Goal: Transaction & Acquisition: Purchase product/service

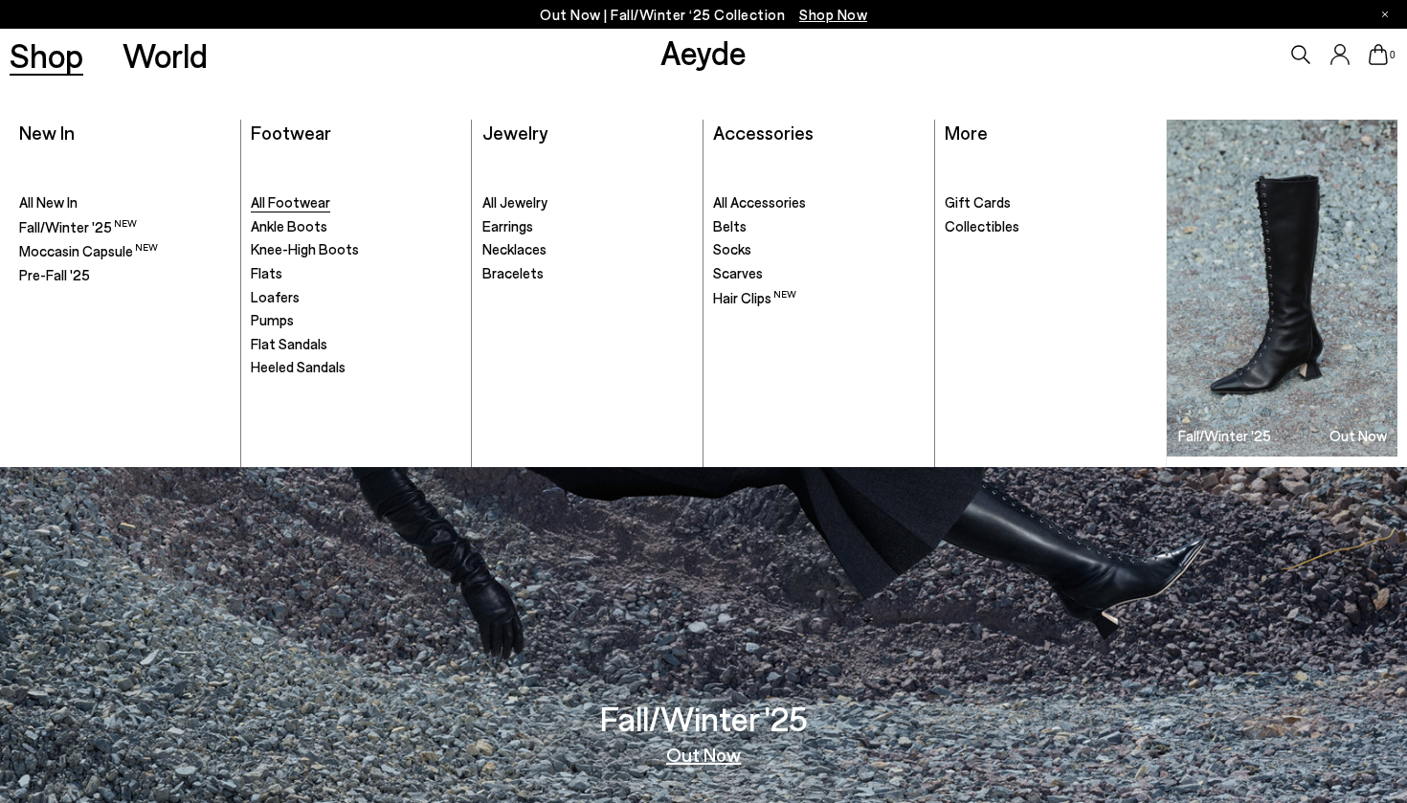
click at [278, 202] on span "All Footwear" at bounding box center [290, 201] width 79 height 17
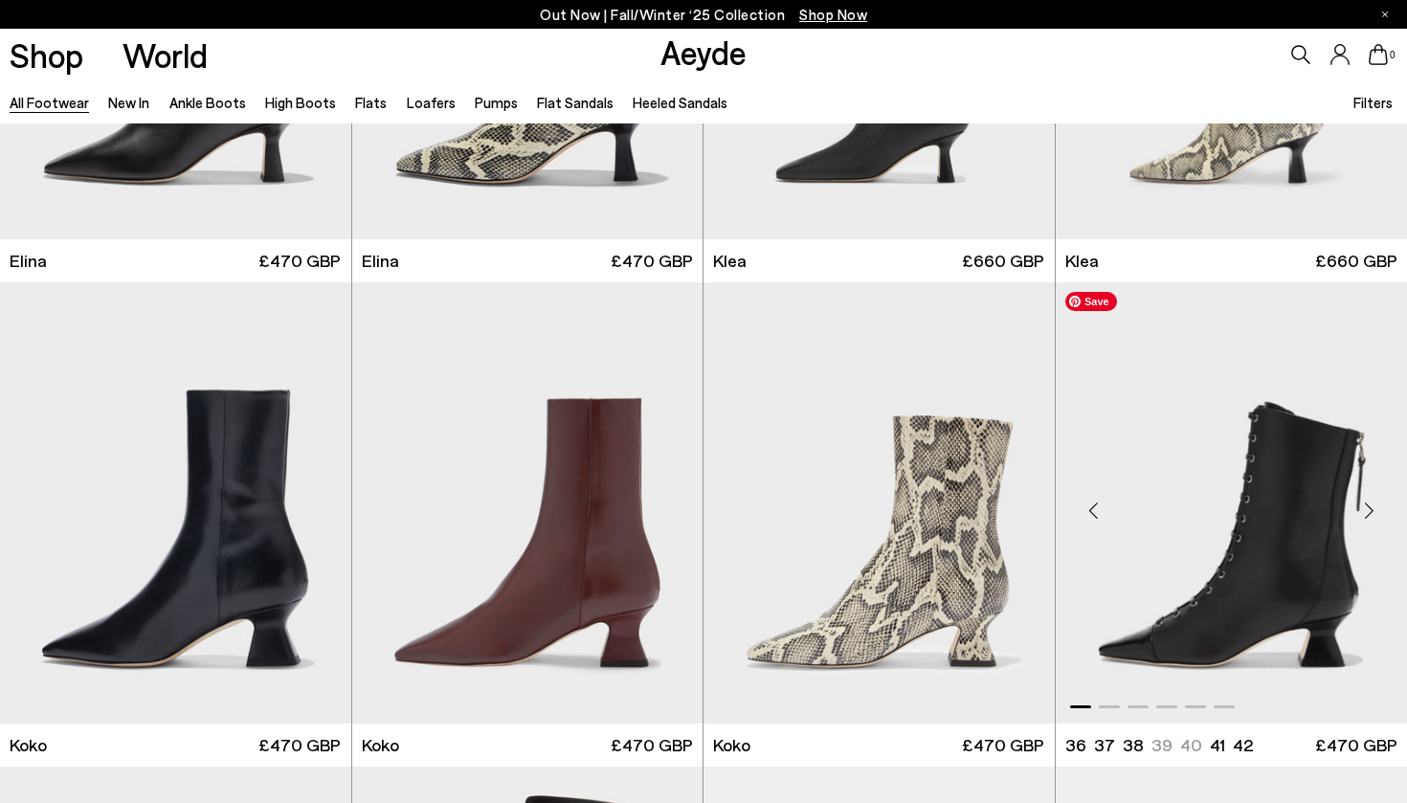
scroll to position [2319, 1]
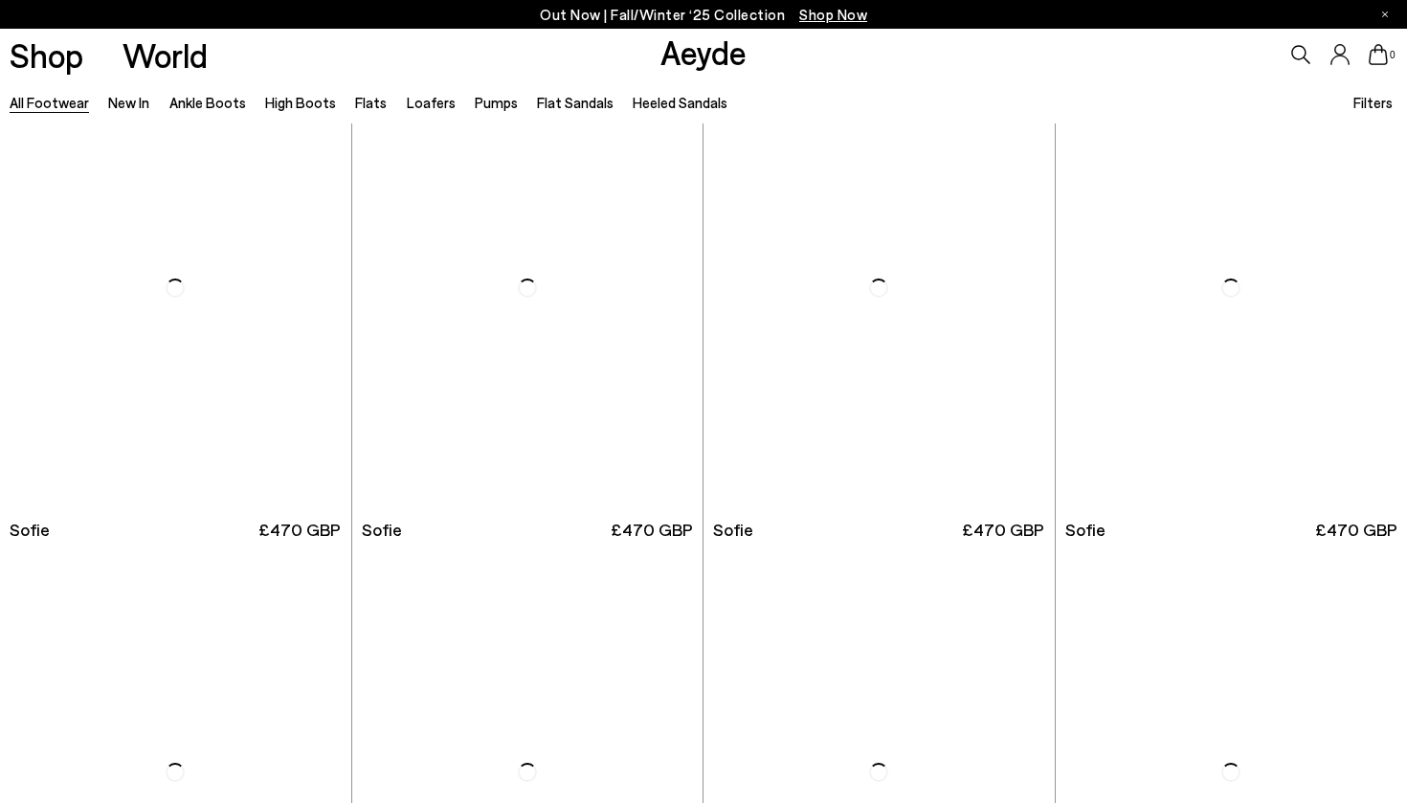
scroll to position [6367, 0]
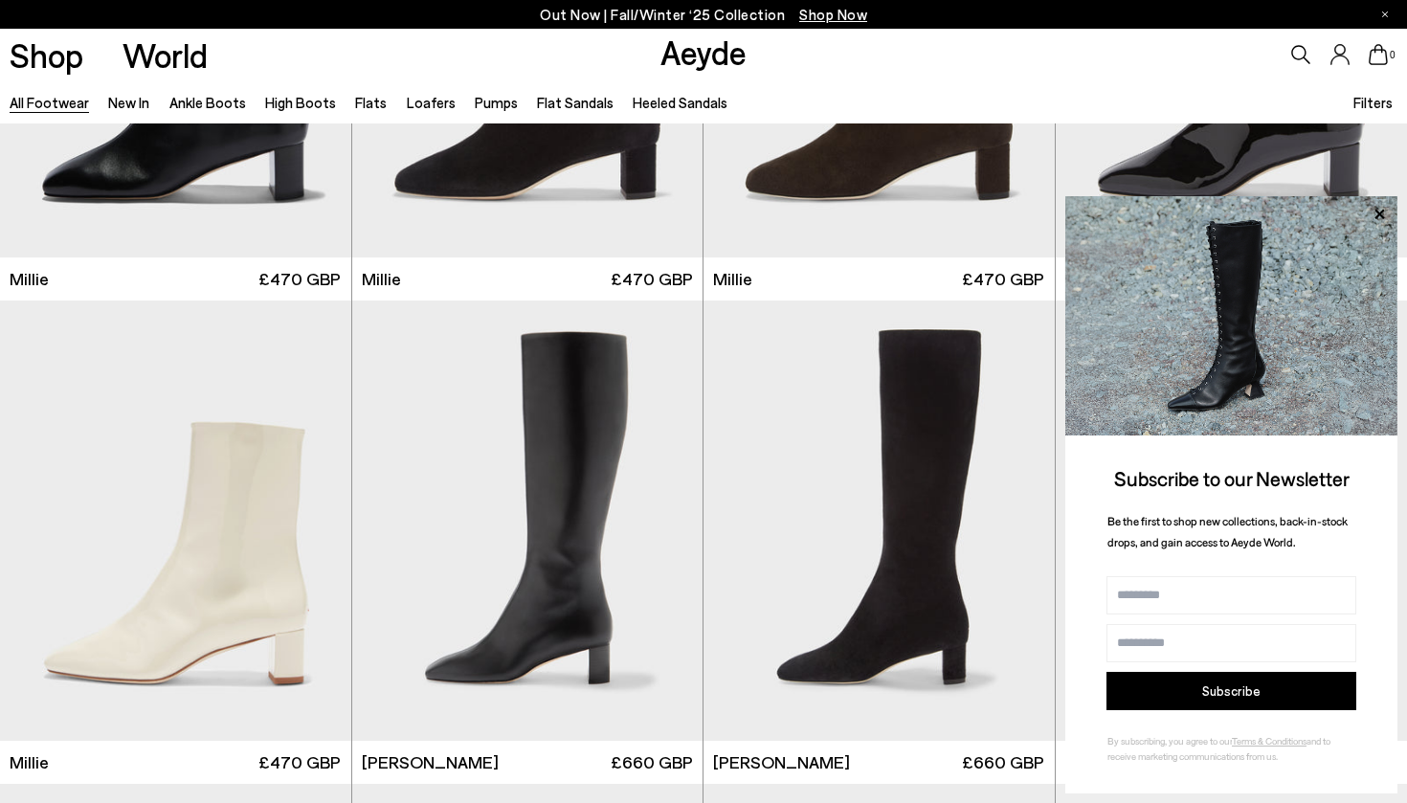
scroll to position [8539, 0]
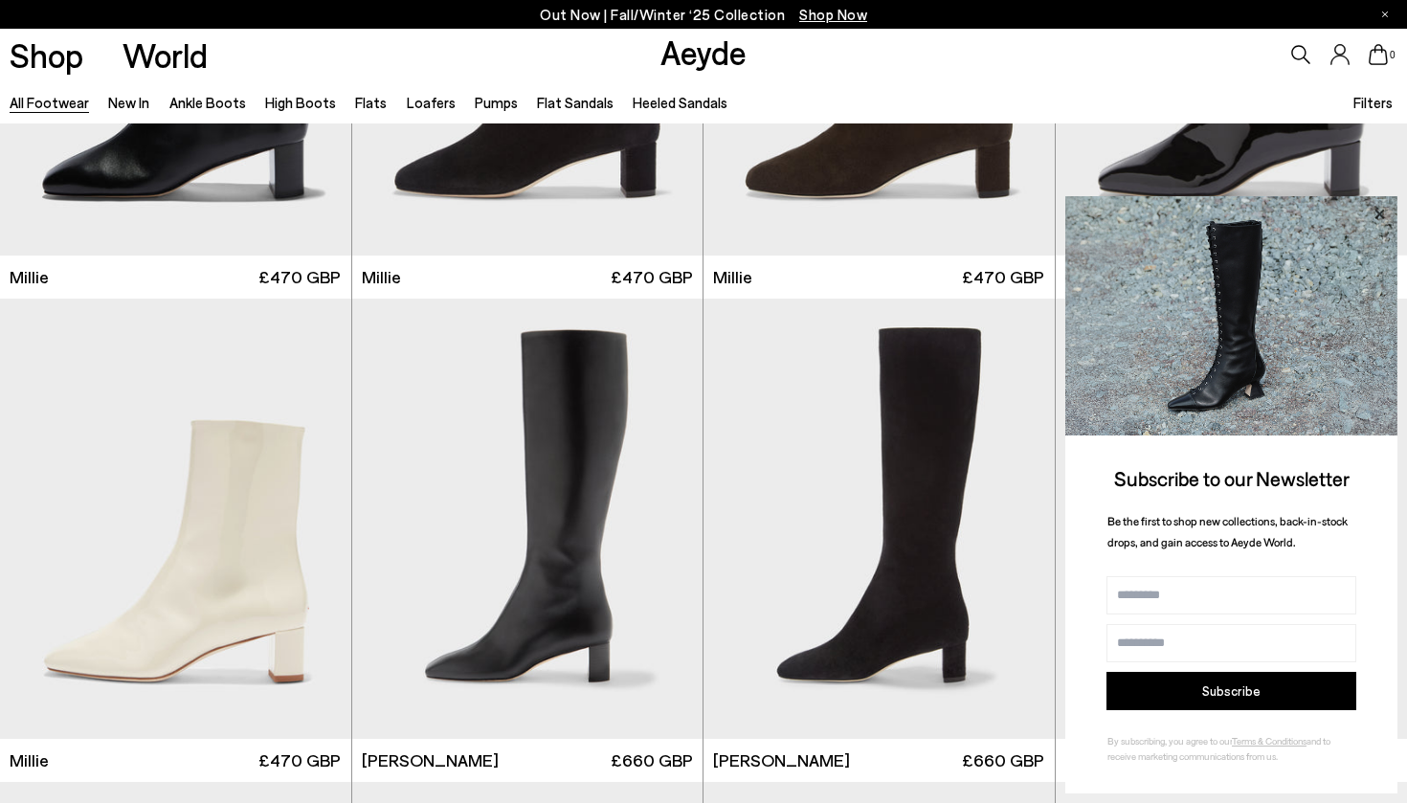
click at [1378, 217] on icon at bounding box center [1379, 214] width 10 height 10
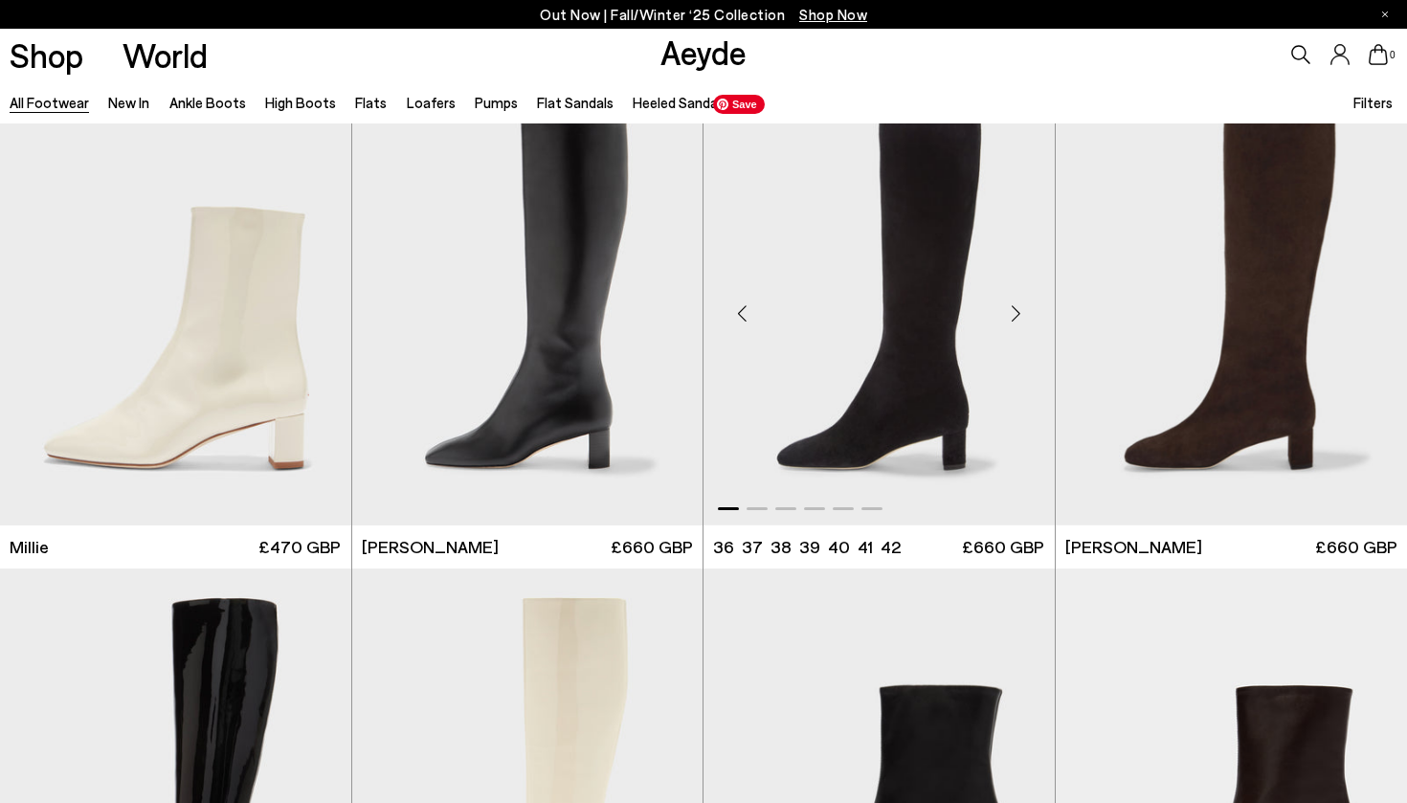
scroll to position [8735, 0]
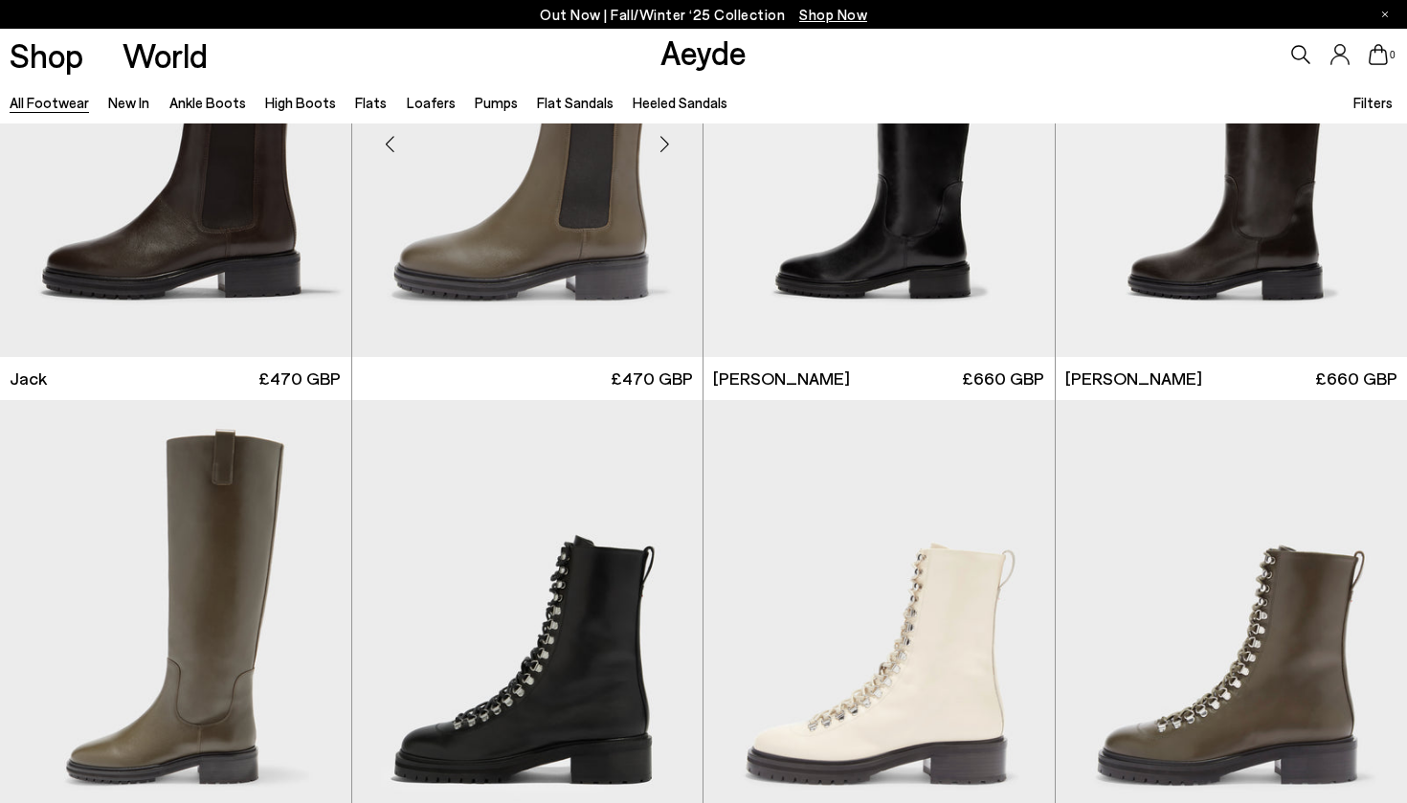
scroll to position [12308, 0]
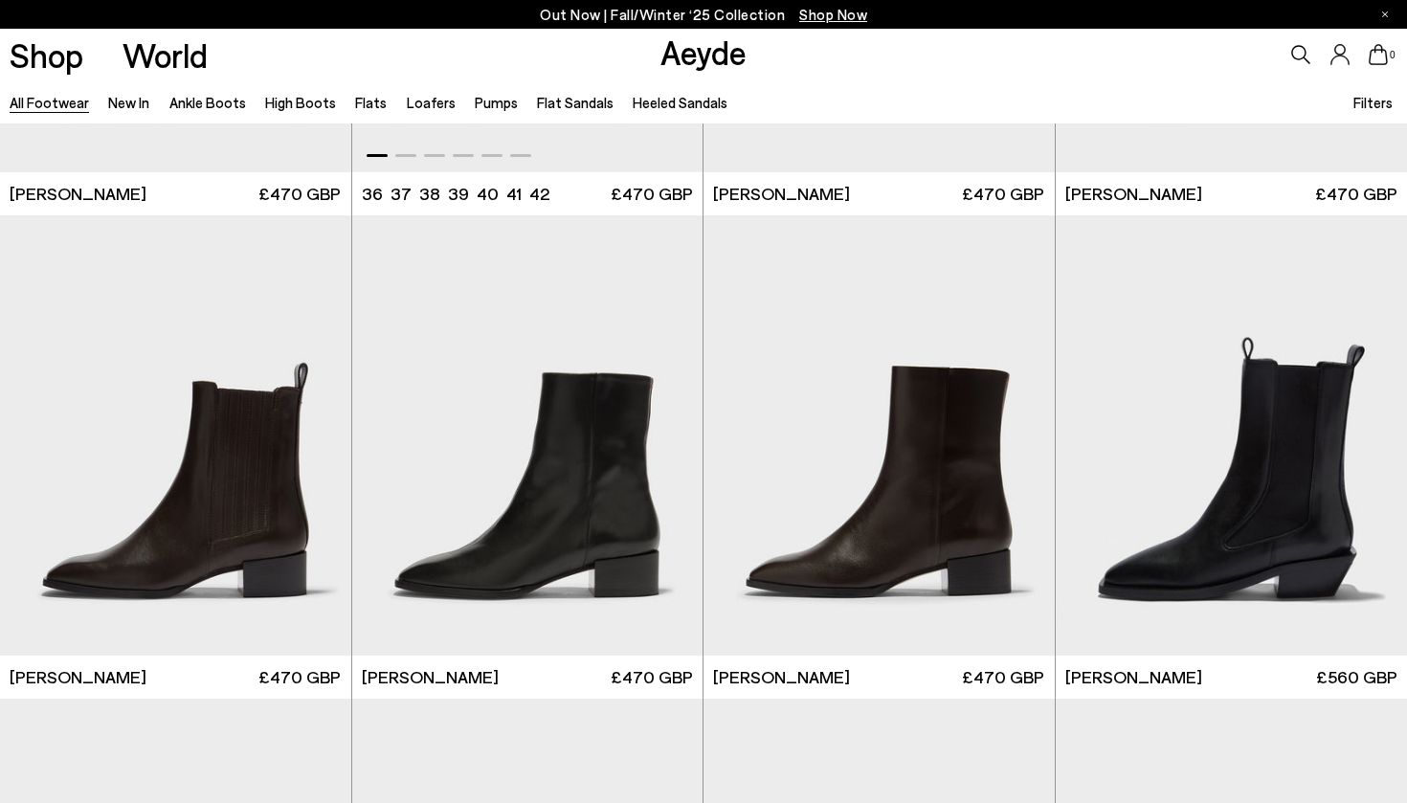
scroll to position [13548, 0]
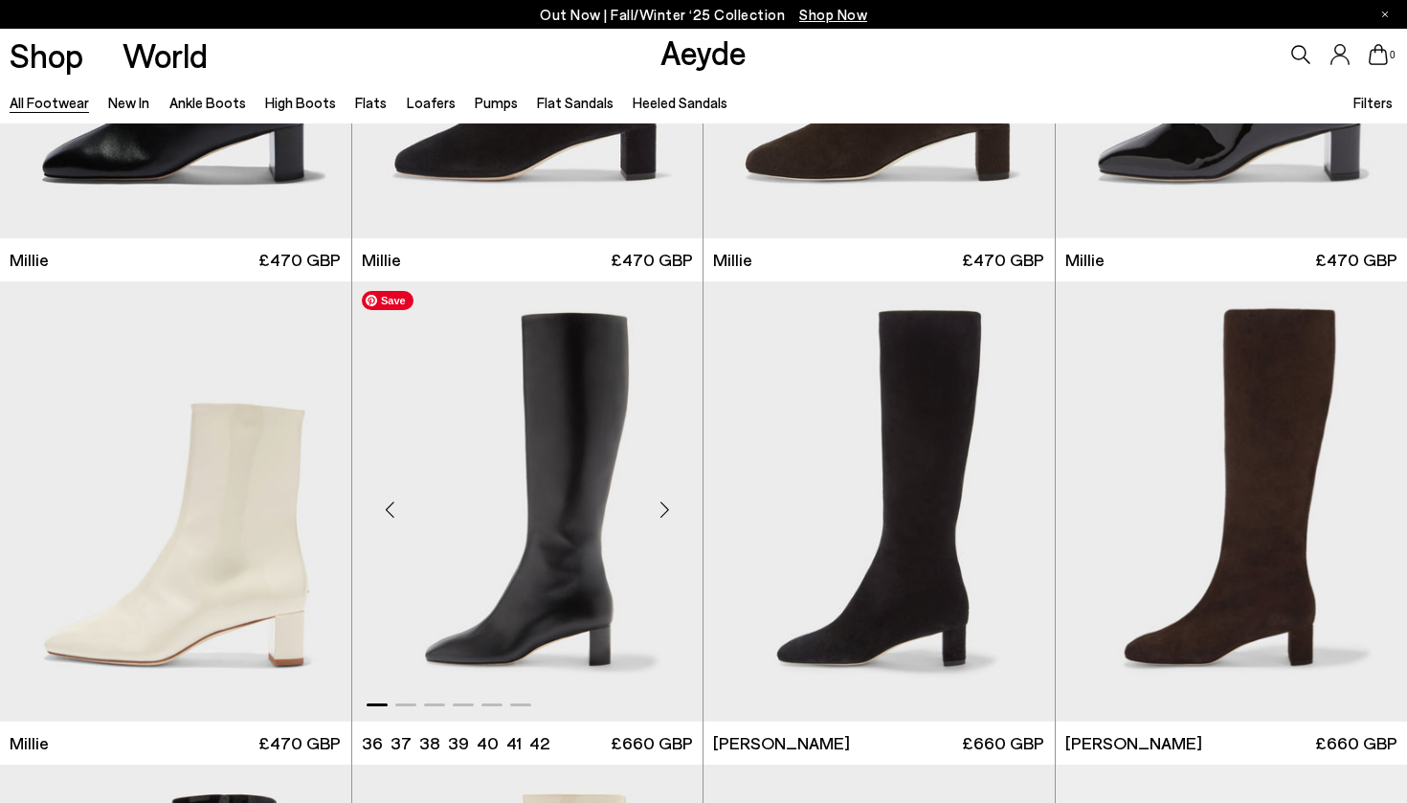
scroll to position [8590, 0]
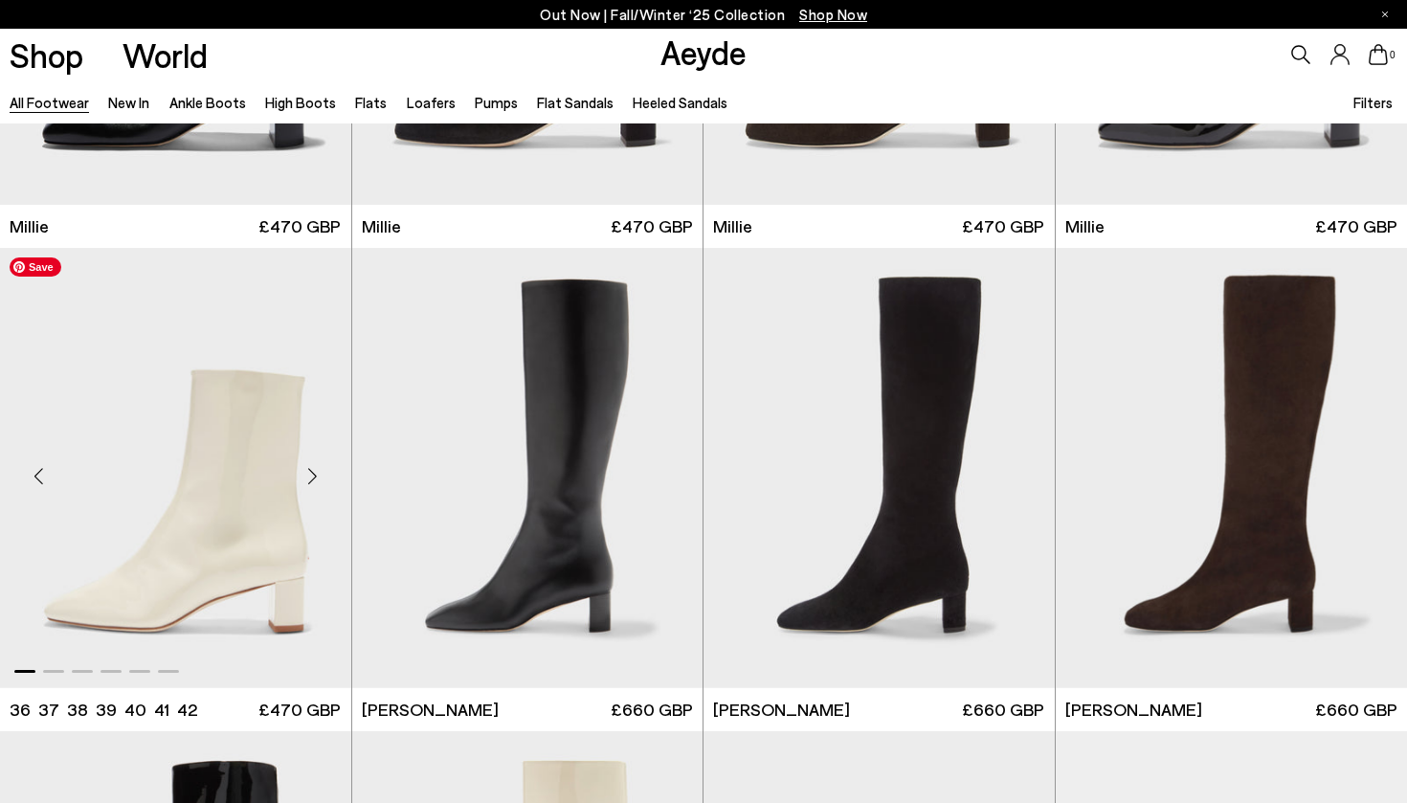
click at [203, 471] on img "1 / 6" at bounding box center [175, 468] width 351 height 441
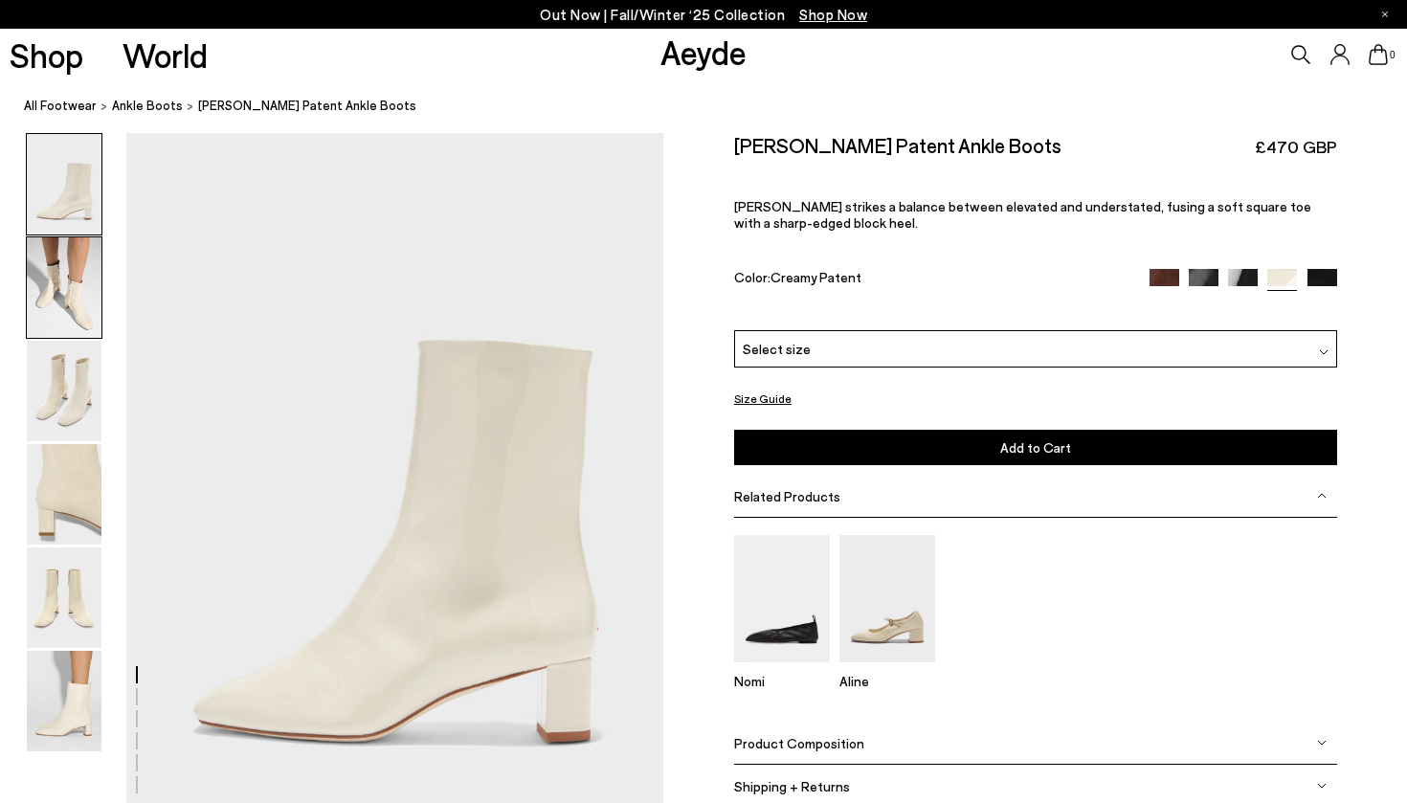
click at [71, 293] on img at bounding box center [64, 287] width 75 height 100
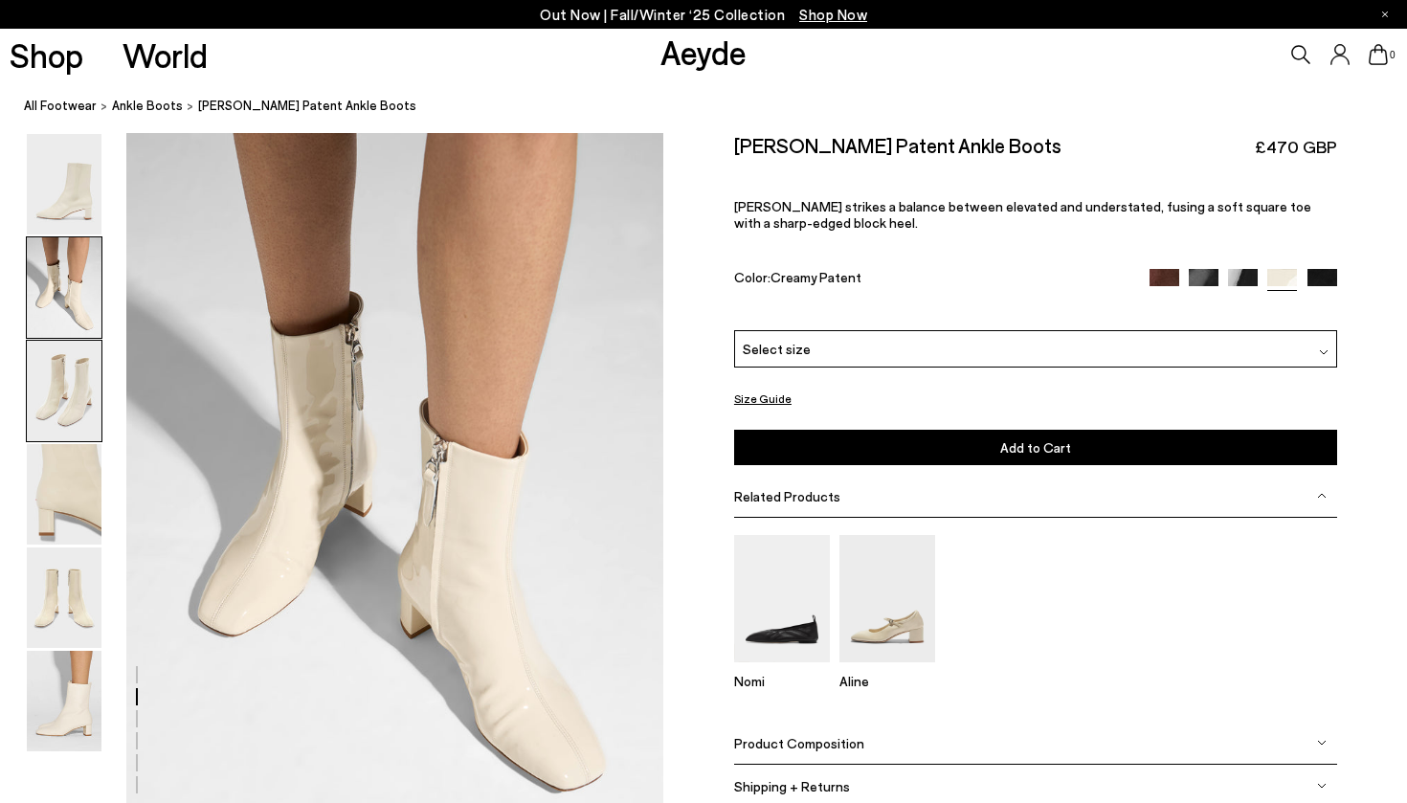
click at [59, 371] on img at bounding box center [64, 391] width 75 height 100
